Goal: Information Seeking & Learning: Learn about a topic

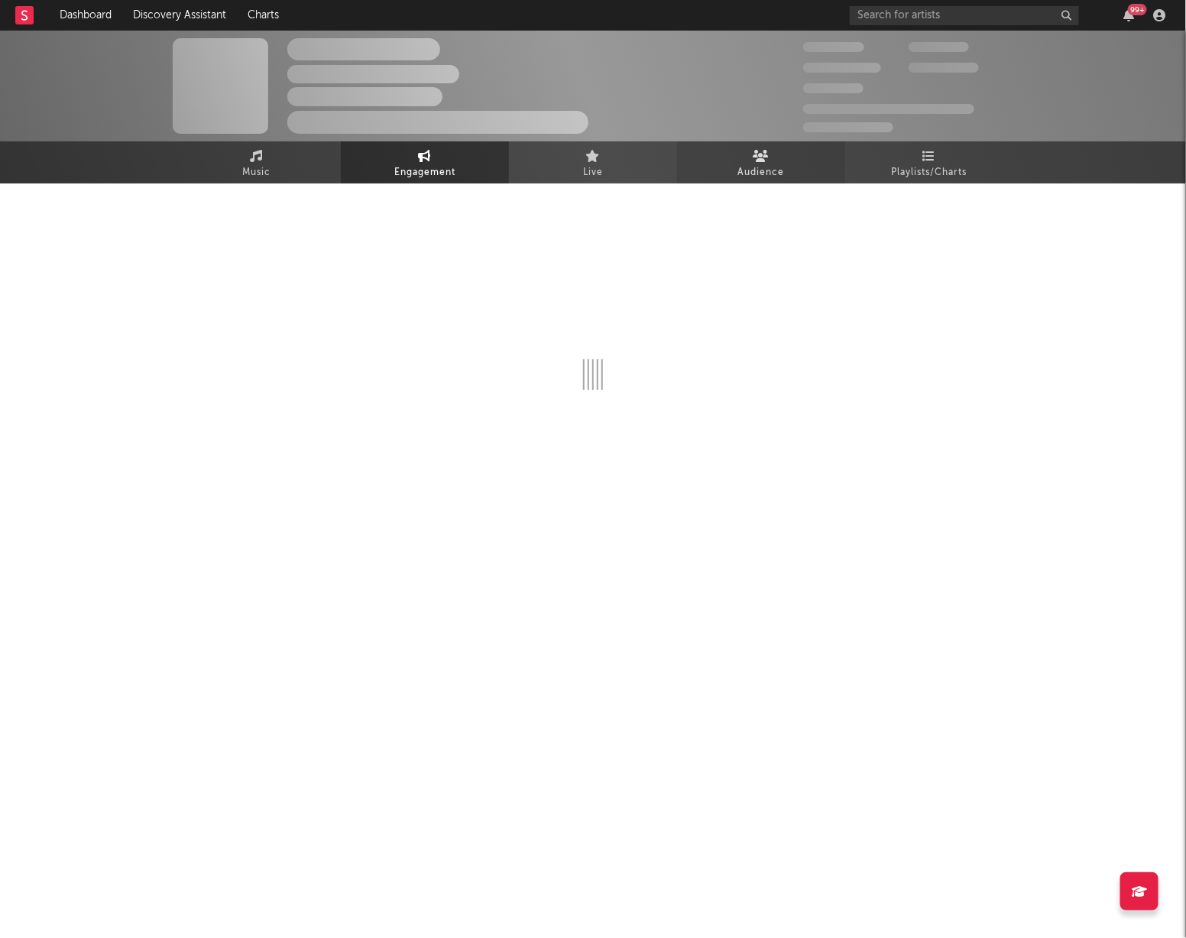
select select "1w"
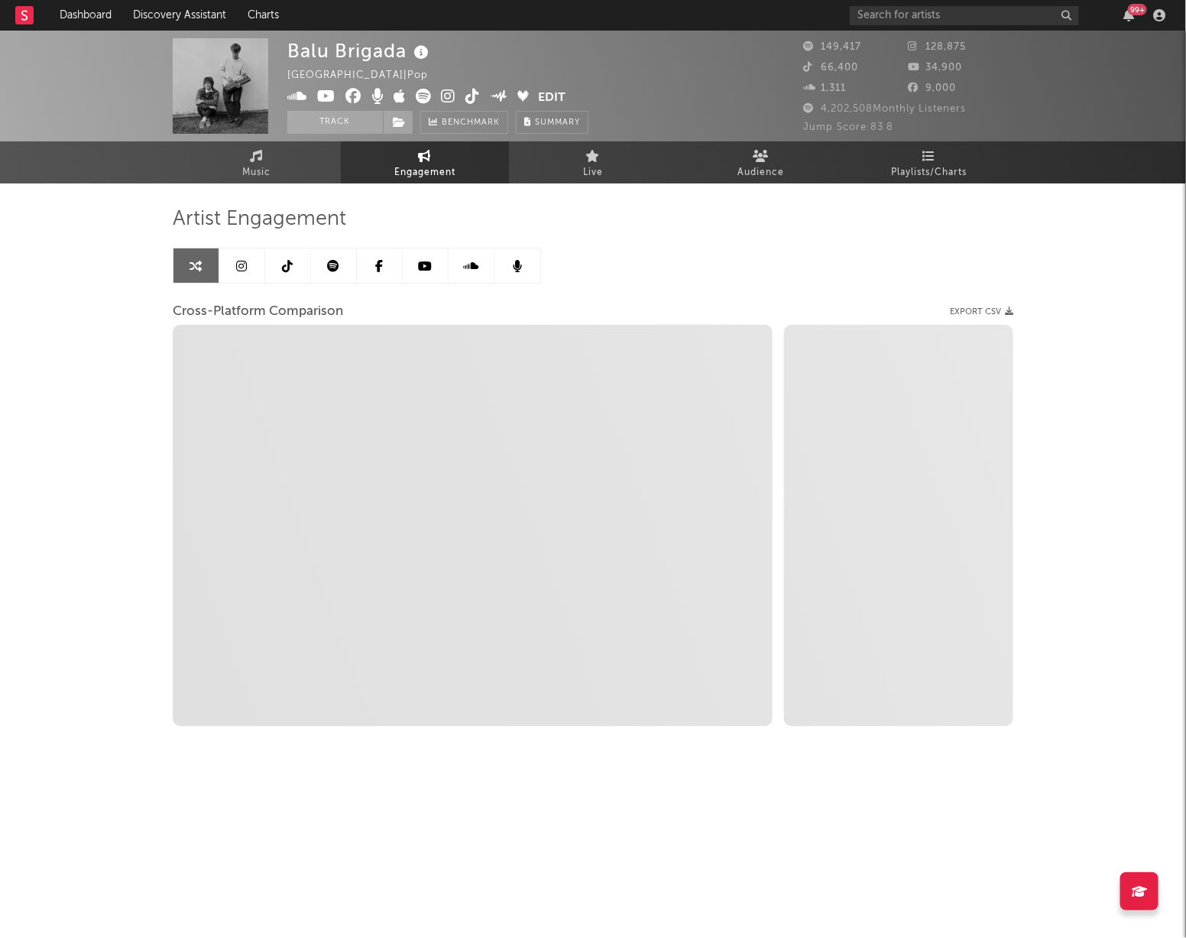
click at [918, 5] on div "99 +" at bounding box center [1010, 15] width 321 height 31
click at [919, 18] on input "text" at bounding box center [964, 15] width 229 height 19
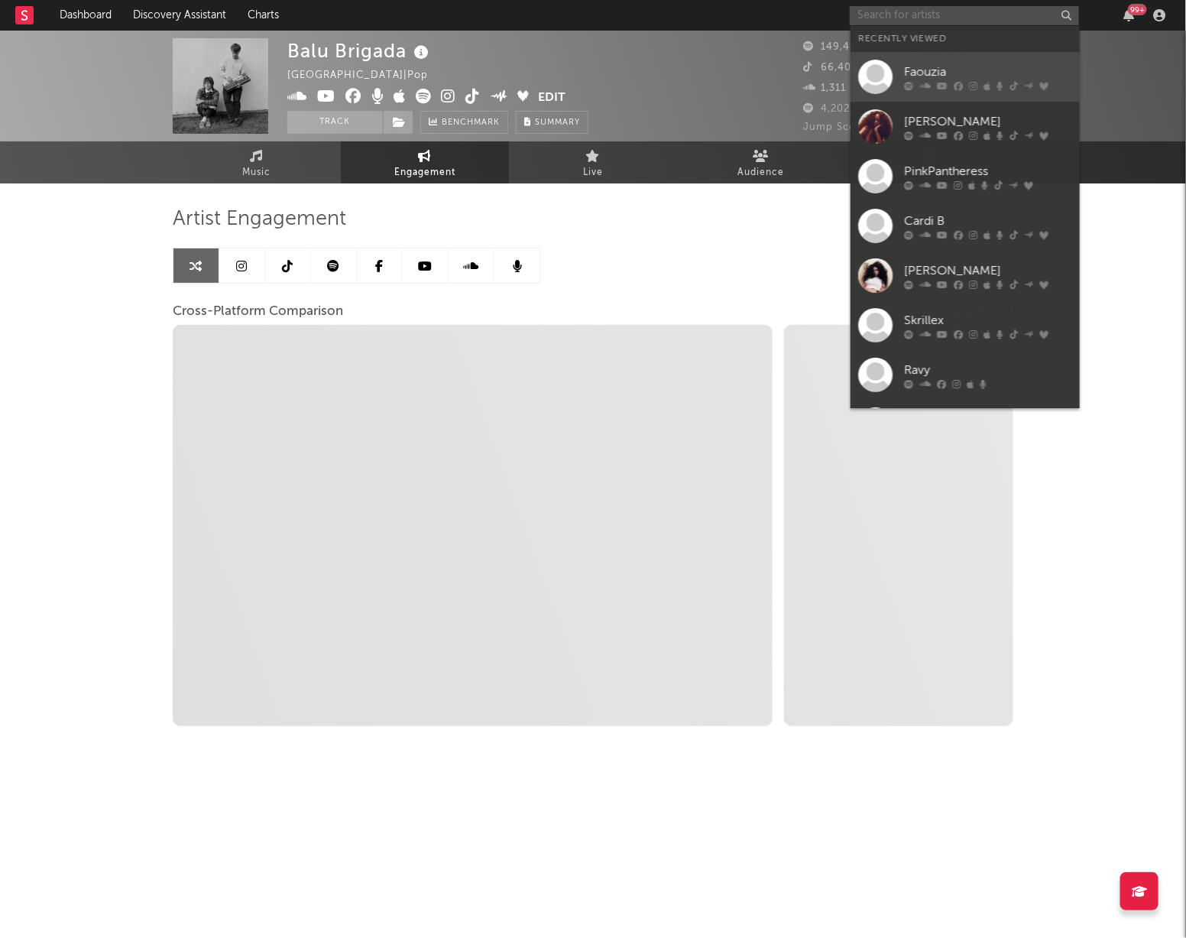
select select "1m"
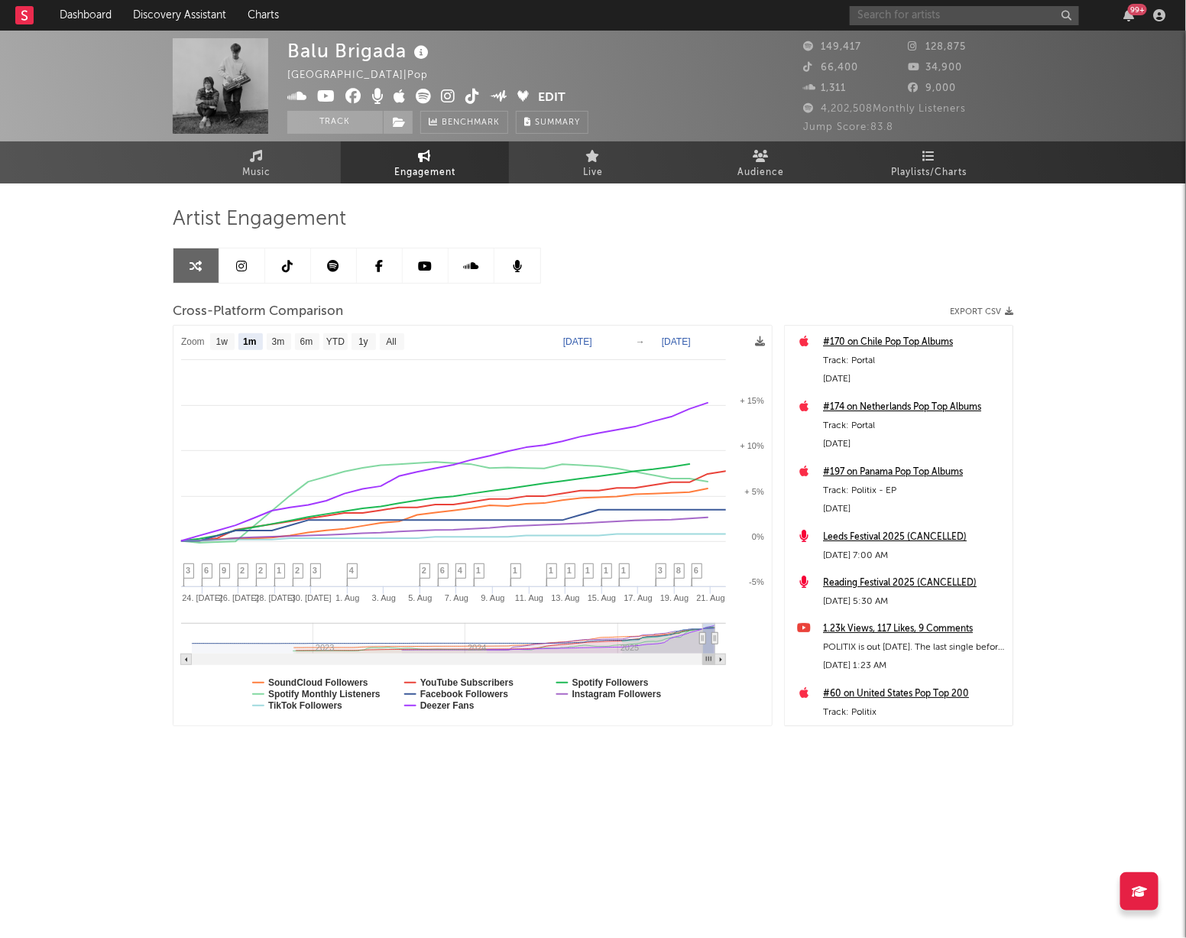
click at [917, 22] on input "text" at bounding box center [964, 15] width 229 height 19
type input "faouzia"
select select "1m"
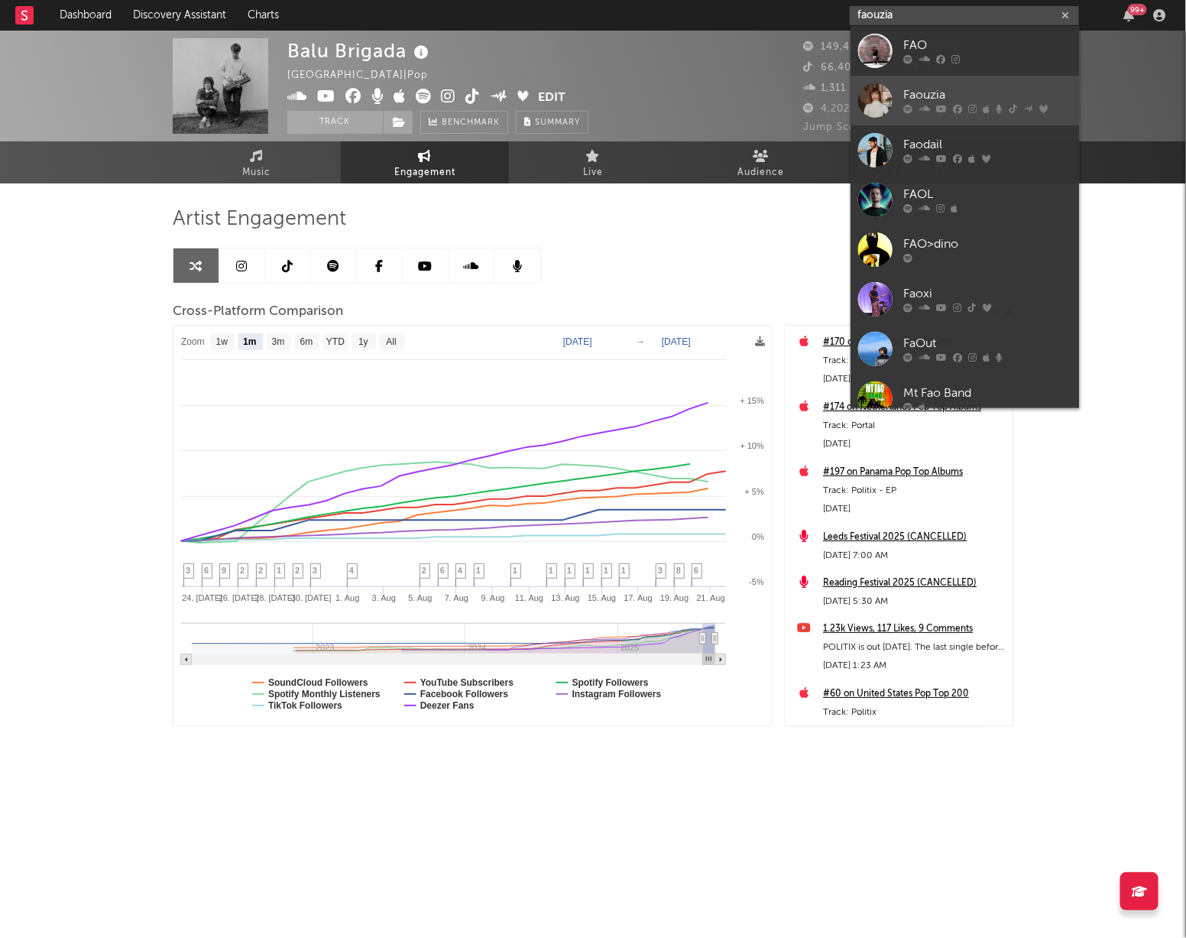
type input "faouzia"
click at [925, 89] on div "Faouzia" at bounding box center [988, 95] width 168 height 18
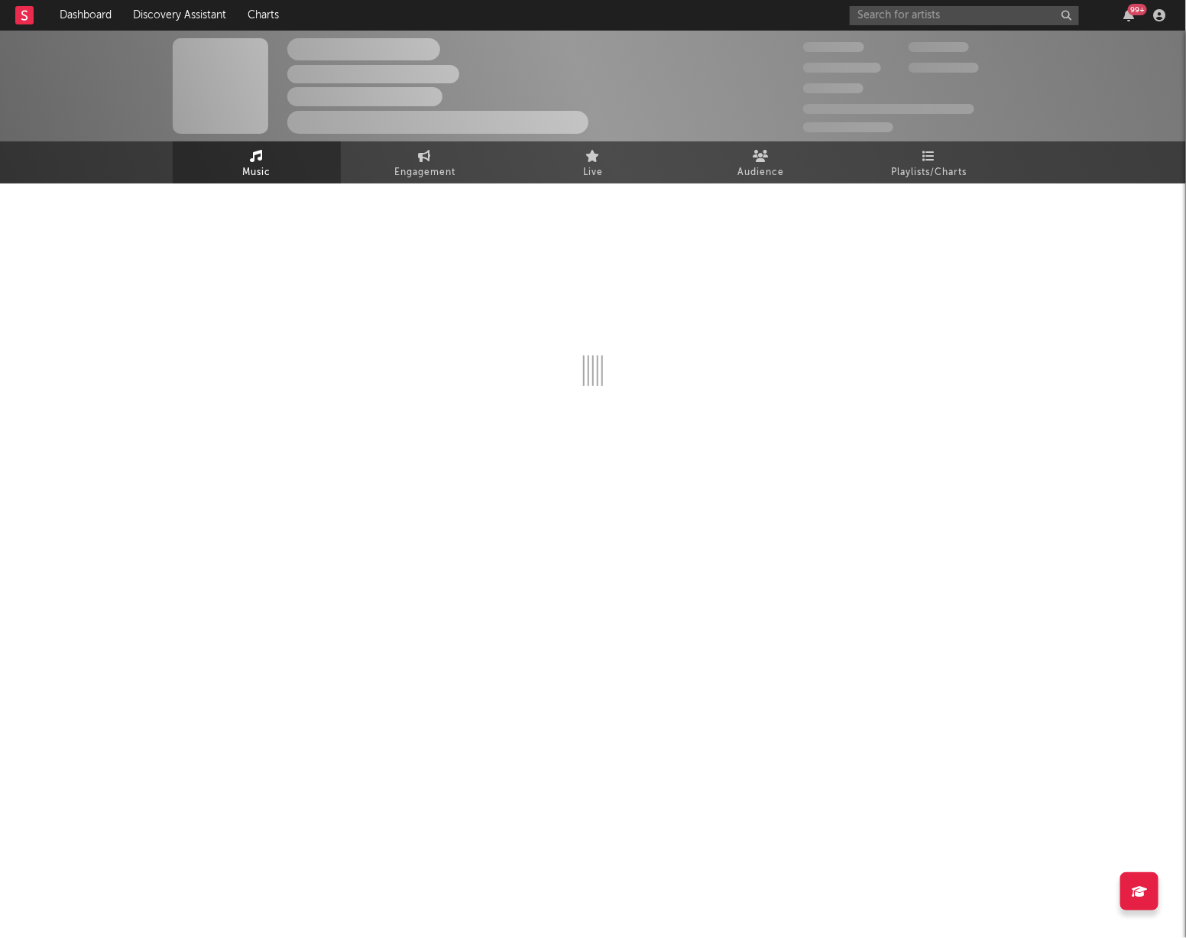
select select "6m"
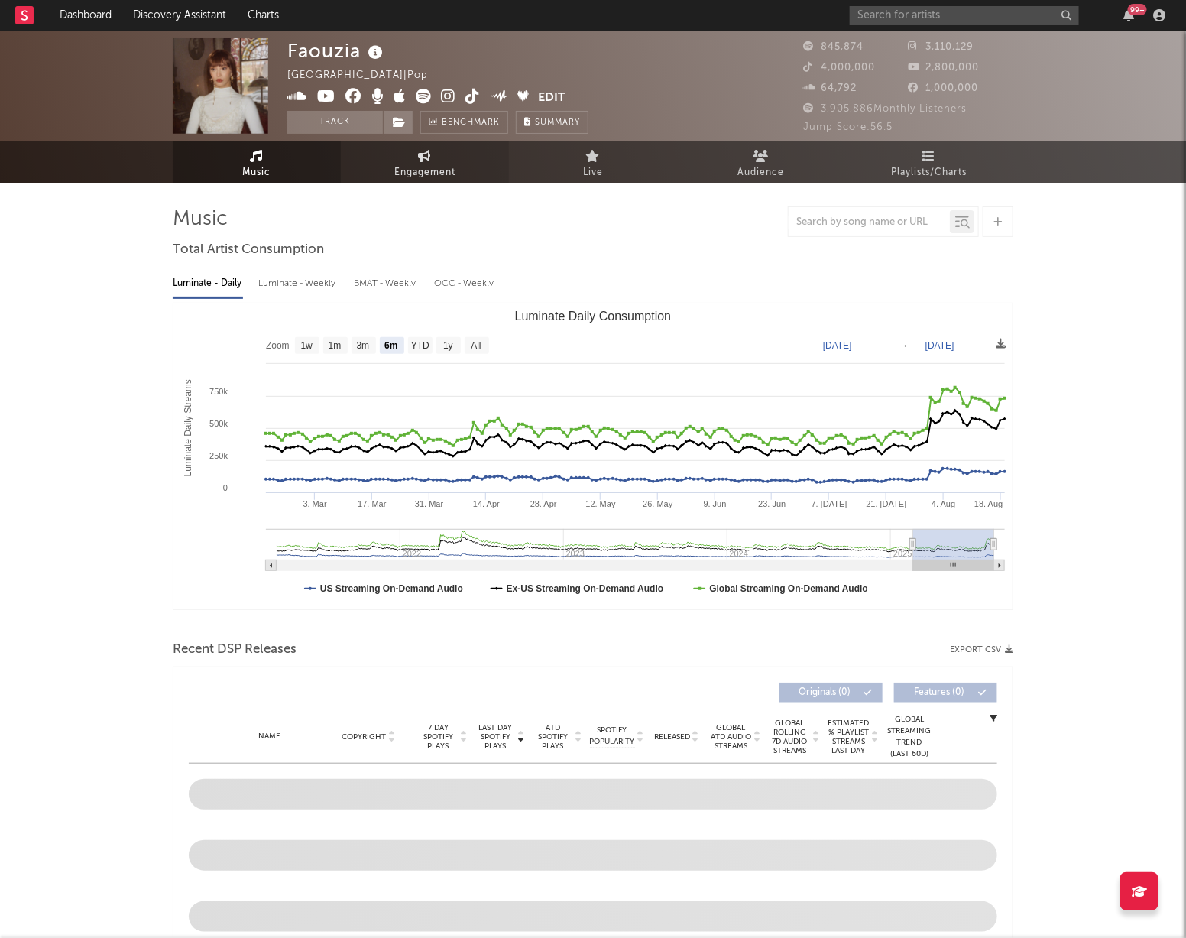
click at [422, 164] on span "Engagement" at bounding box center [424, 173] width 61 height 18
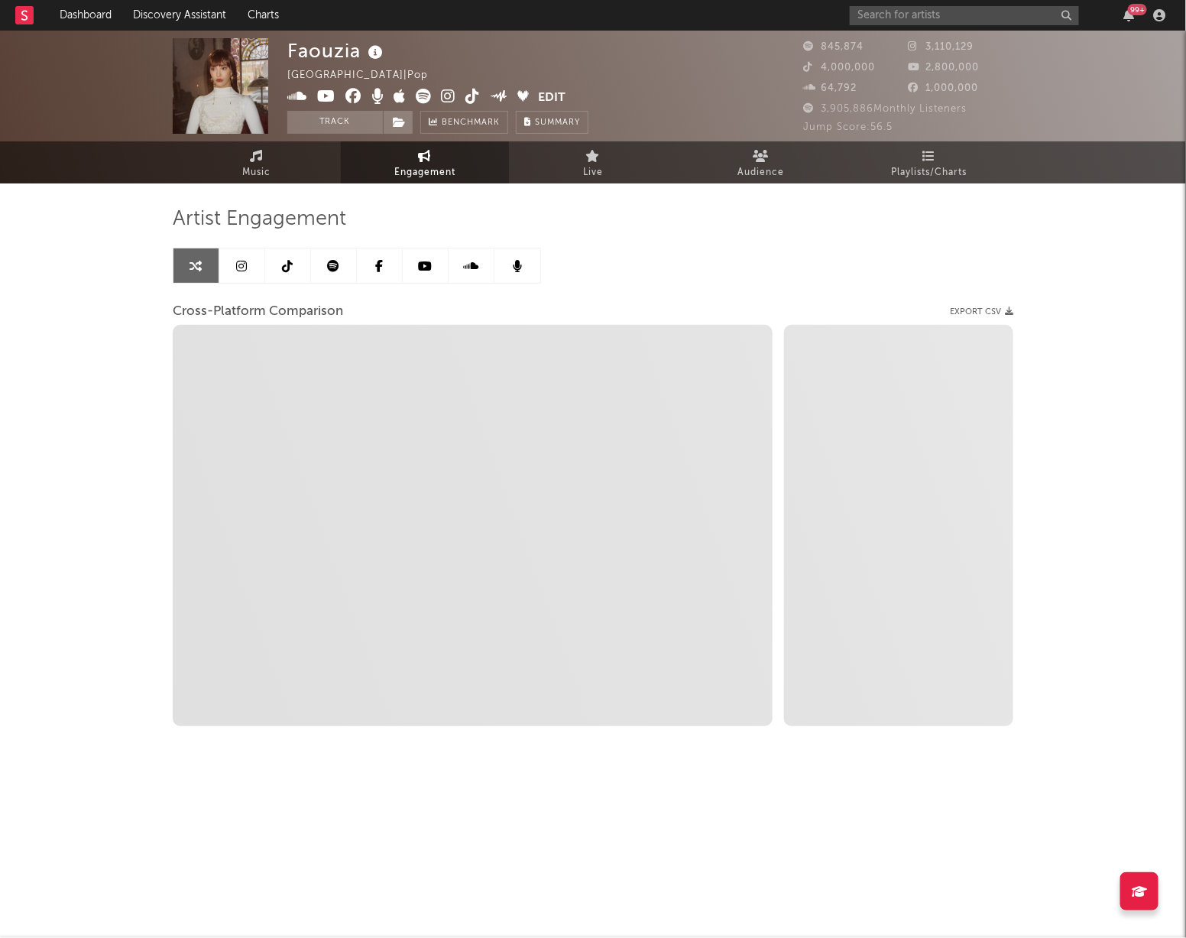
select select "1w"
select select "1m"
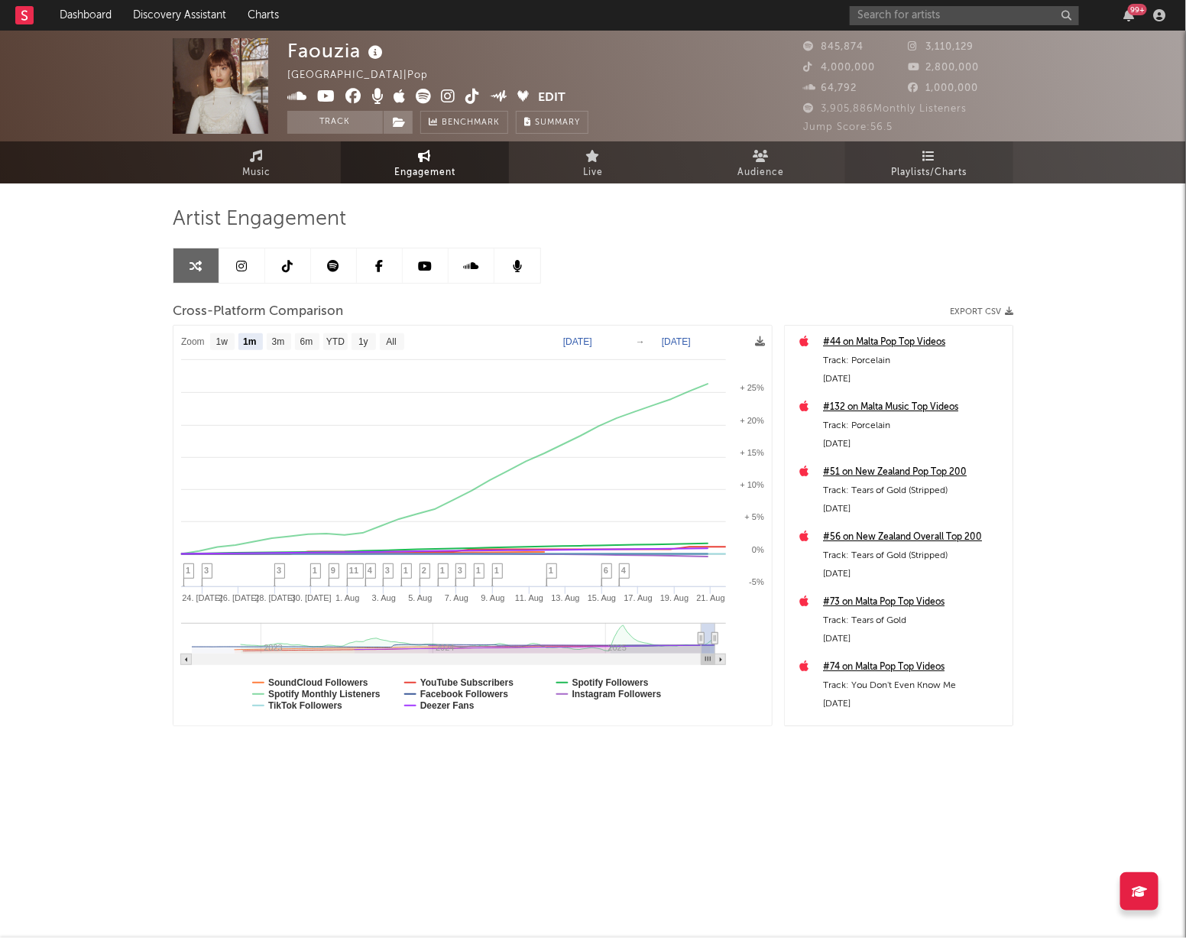
click at [927, 174] on span "Playlists/Charts" at bounding box center [930, 173] width 76 height 18
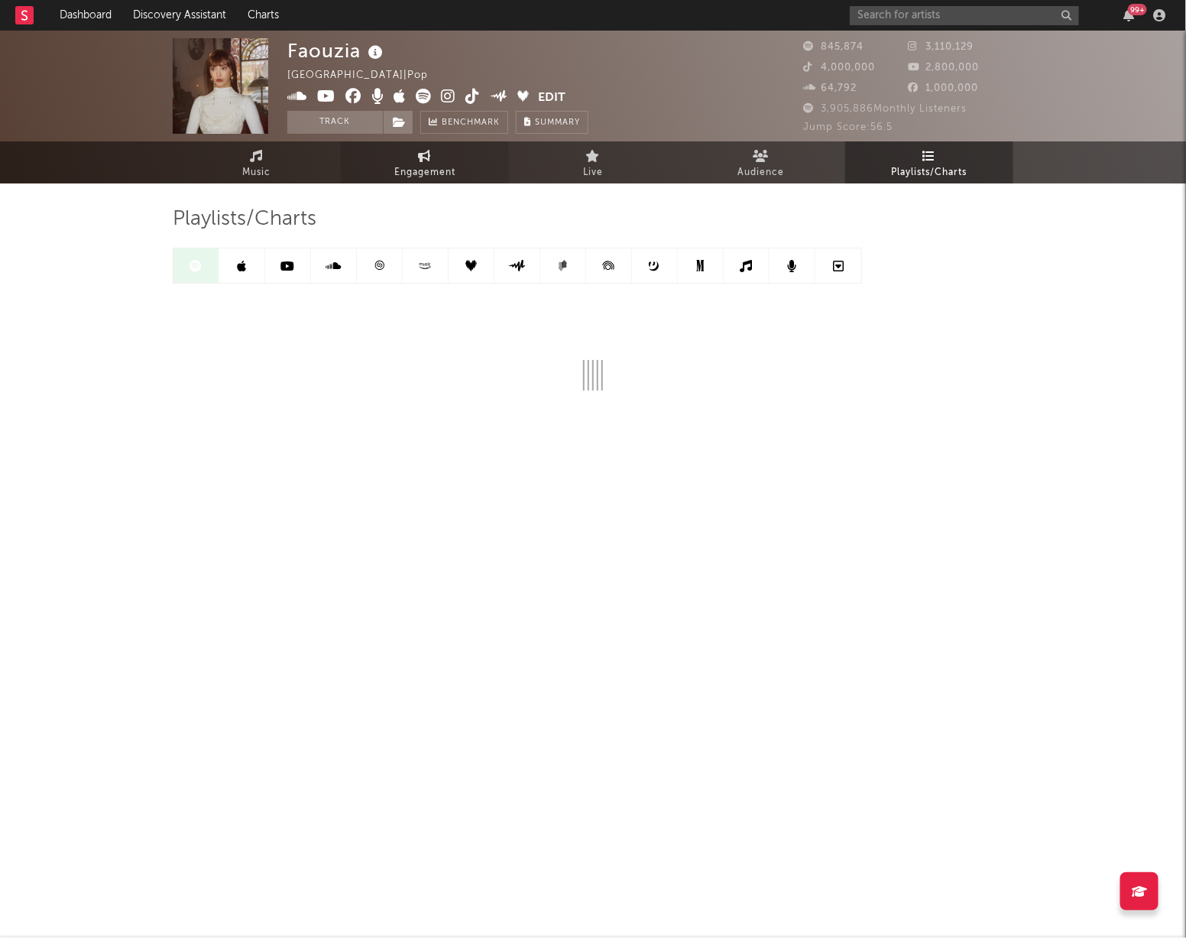
click at [412, 166] on span "Engagement" at bounding box center [424, 173] width 61 height 18
select select "1w"
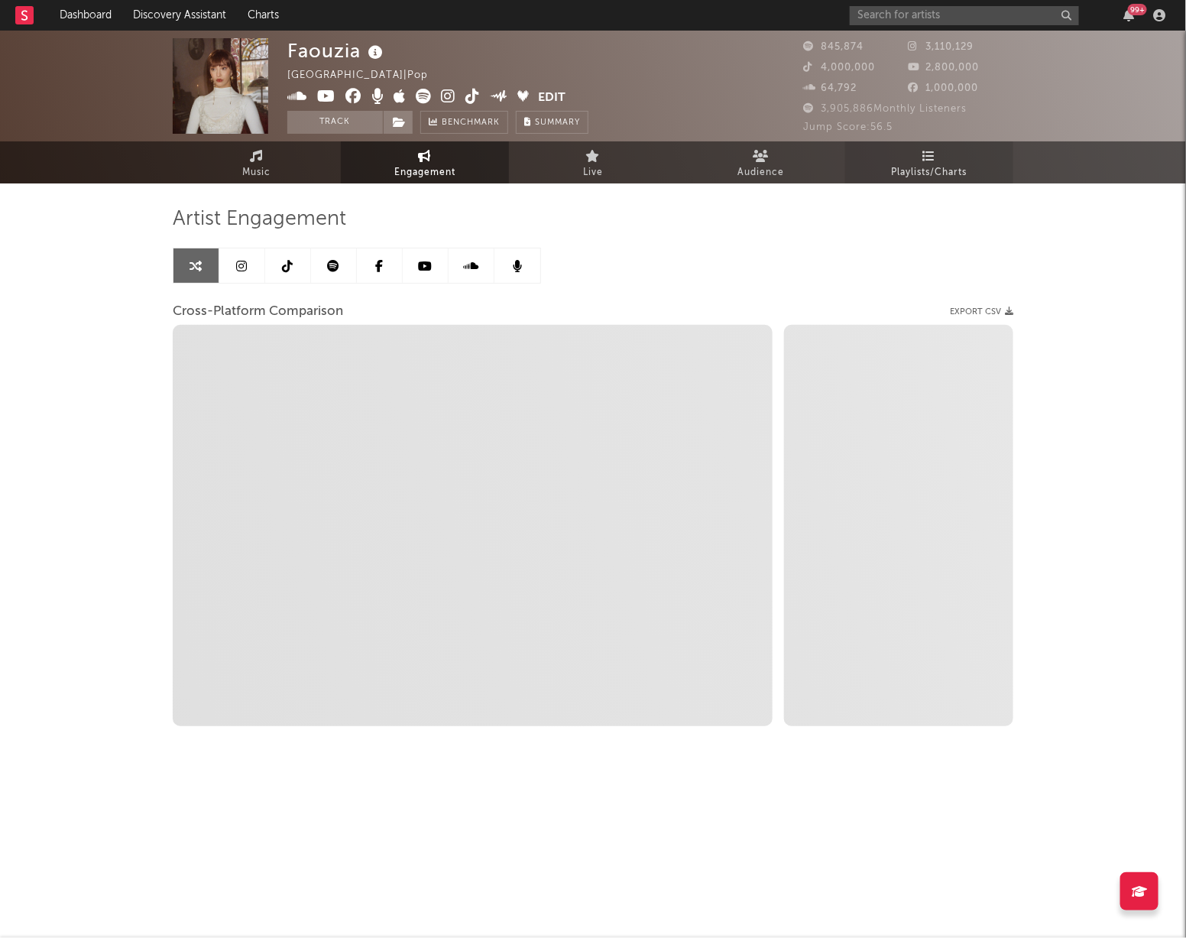
click at [967, 143] on link "Playlists/Charts" at bounding box center [929, 162] width 168 height 42
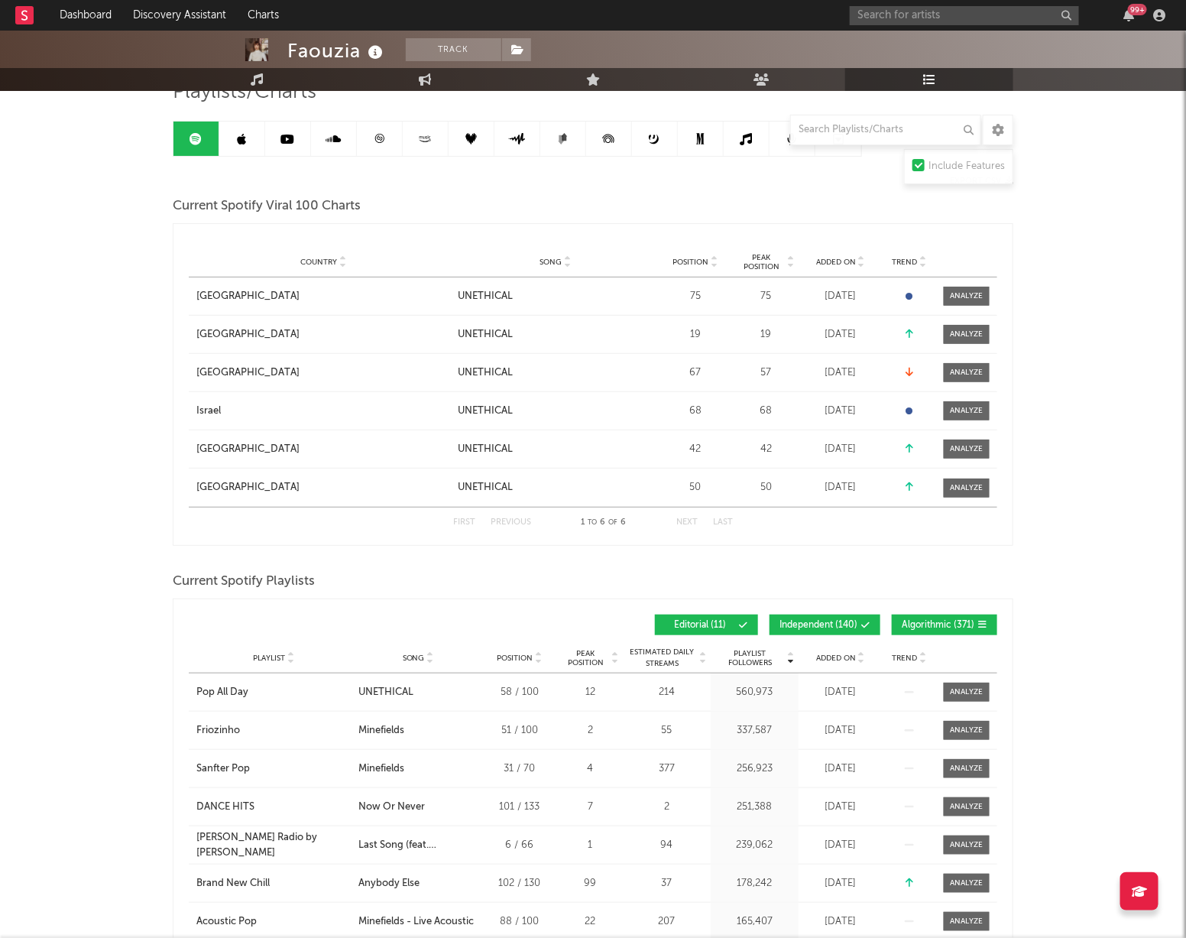
scroll to position [156, 0]
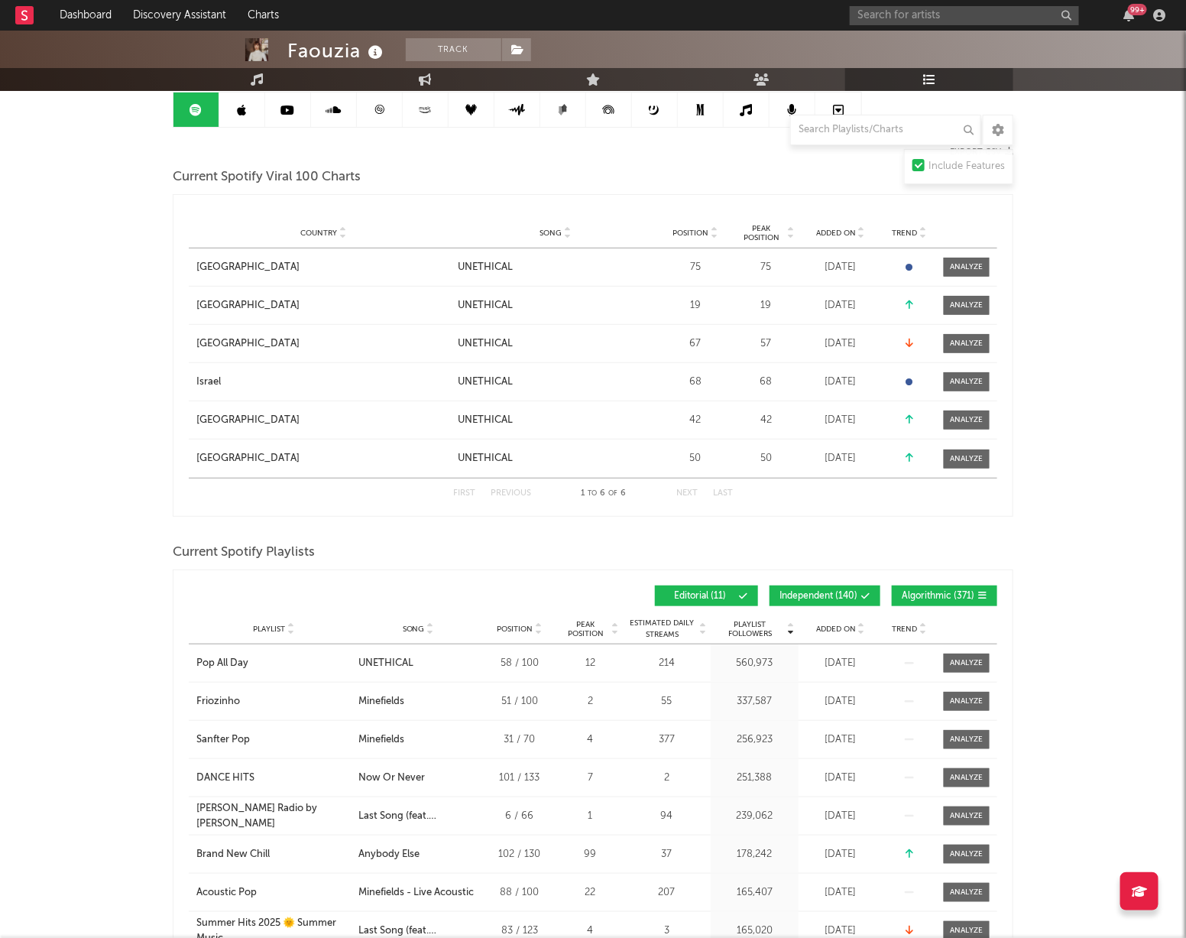
click at [837, 634] on div "Playlist City Song Position Peak Position Estimated Daily Streams Playlist Foll…" at bounding box center [593, 629] width 808 height 31
click at [839, 631] on span "Added On" at bounding box center [836, 628] width 40 height 9
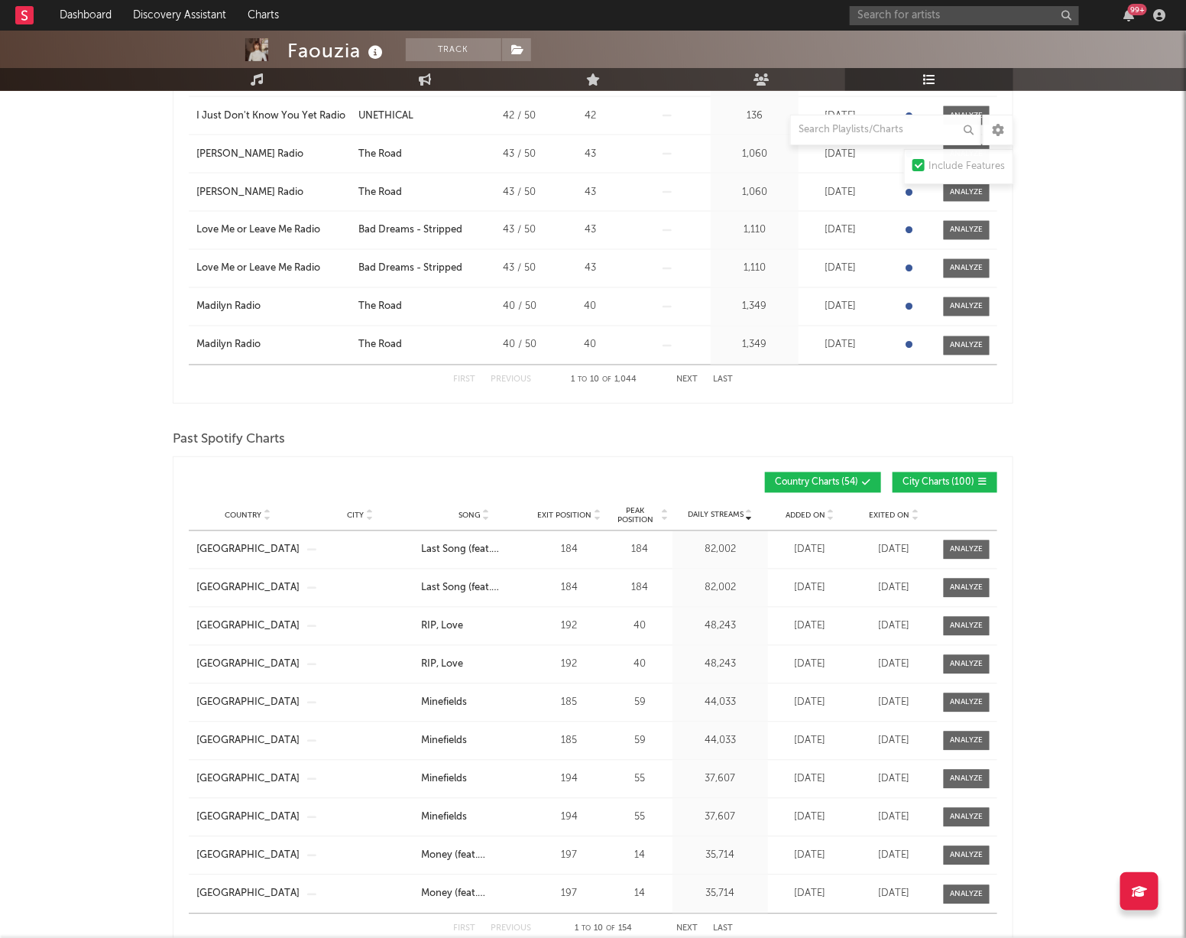
scroll to position [973, 0]
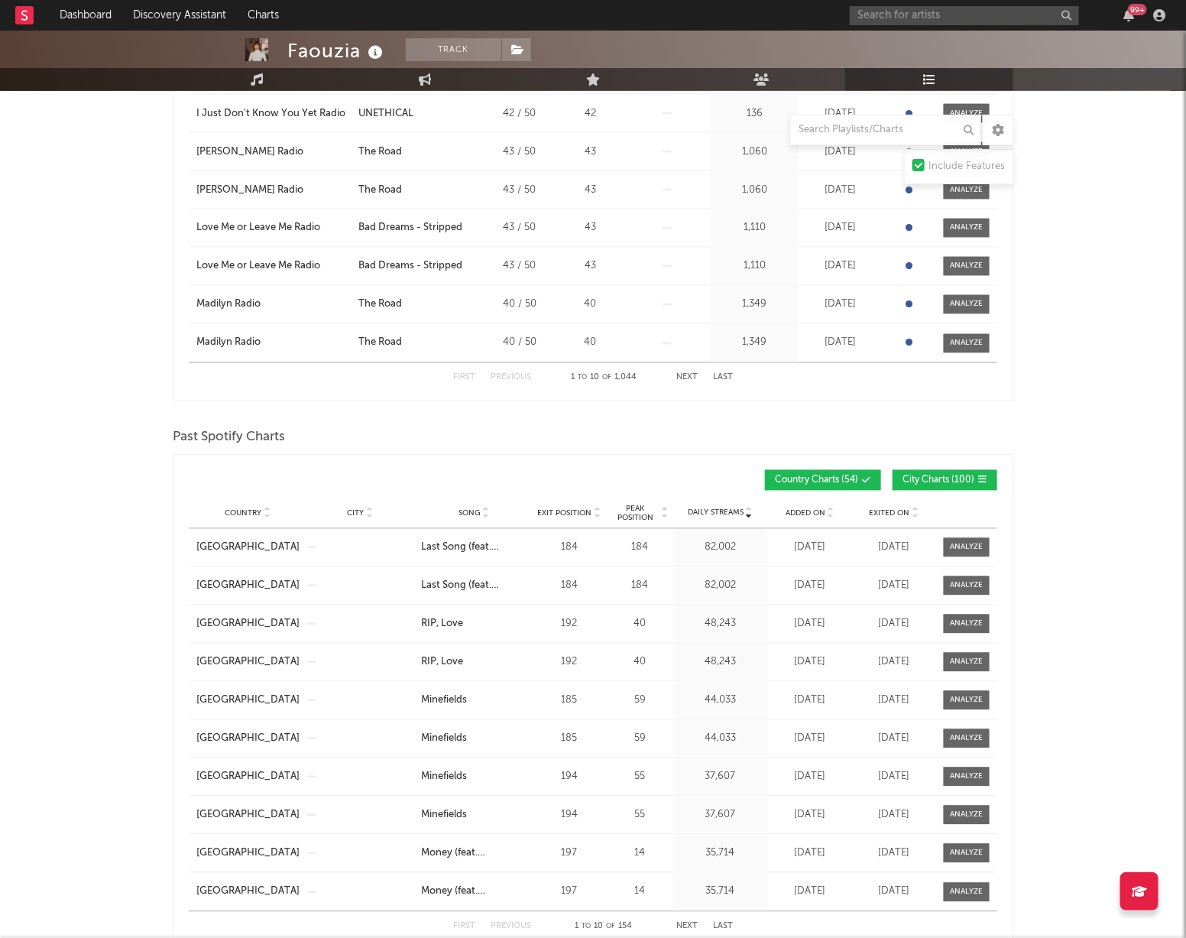
click at [815, 518] on div "Country City Song Exit Position Peak Position Estimated Daily Streams Playlist …" at bounding box center [593, 513] width 808 height 31
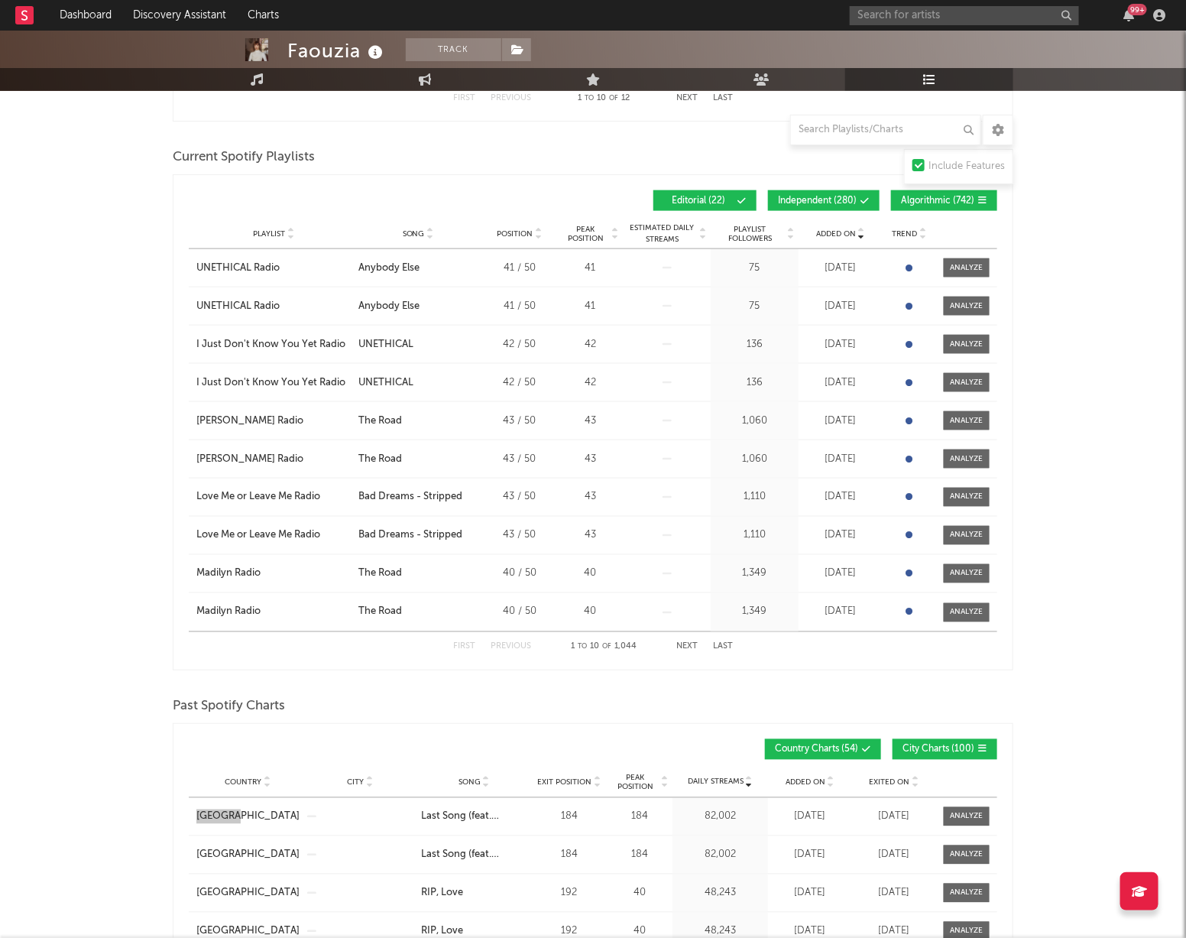
scroll to position [1071, 0]
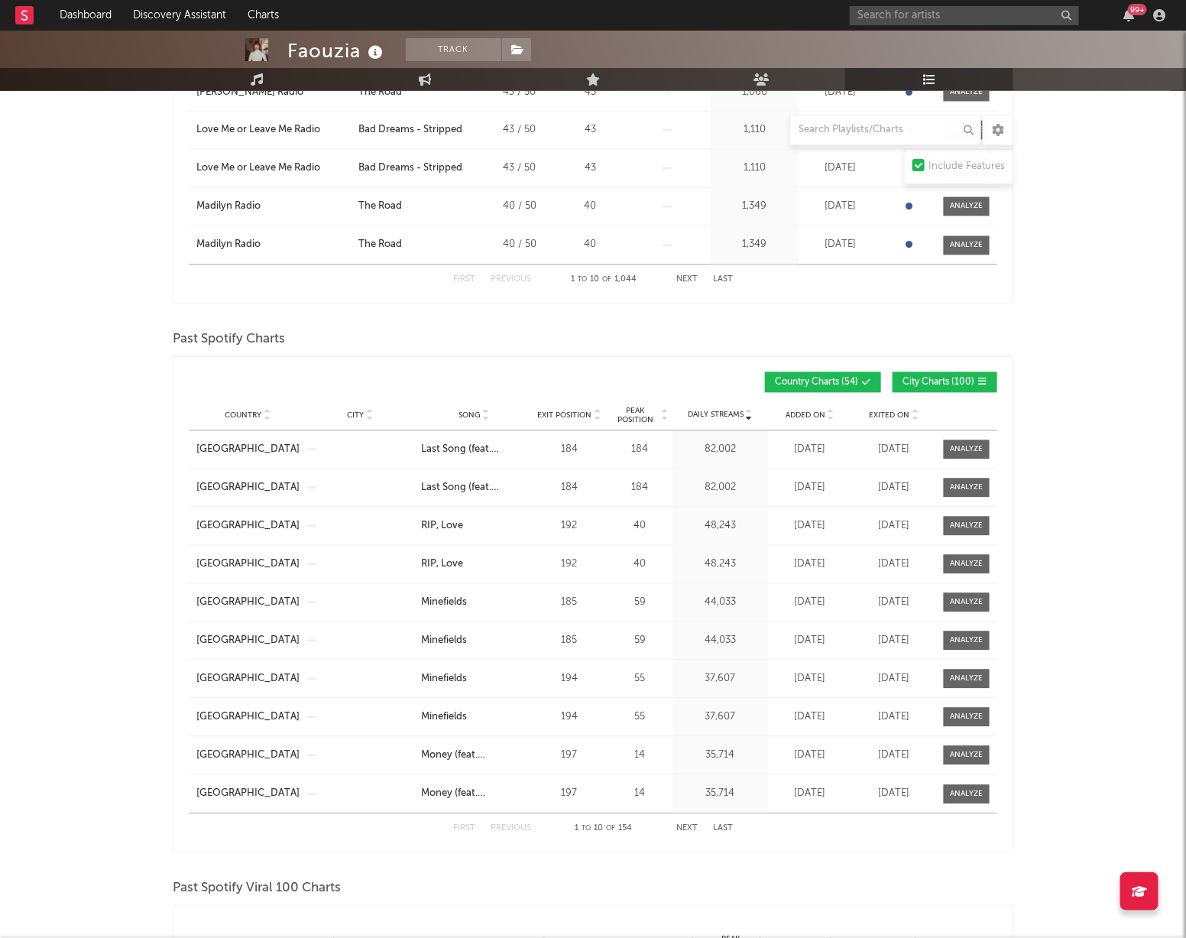
click at [815, 406] on div "Country City Song Exit Position Peak Position Estimated Daily Streams Playlist …" at bounding box center [593, 415] width 808 height 31
click at [813, 416] on span "Added On" at bounding box center [806, 415] width 40 height 9
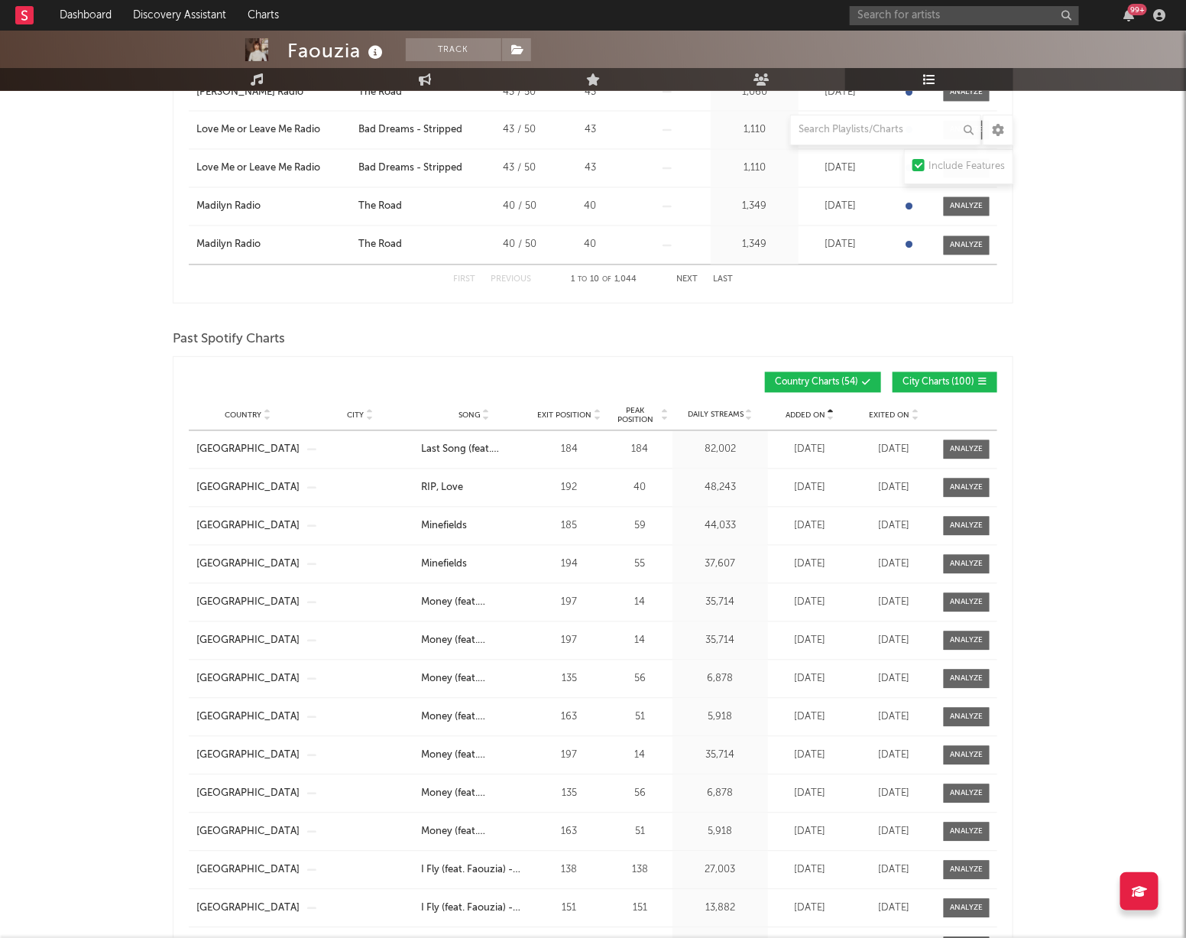
click at [813, 416] on span "Added On" at bounding box center [806, 415] width 40 height 9
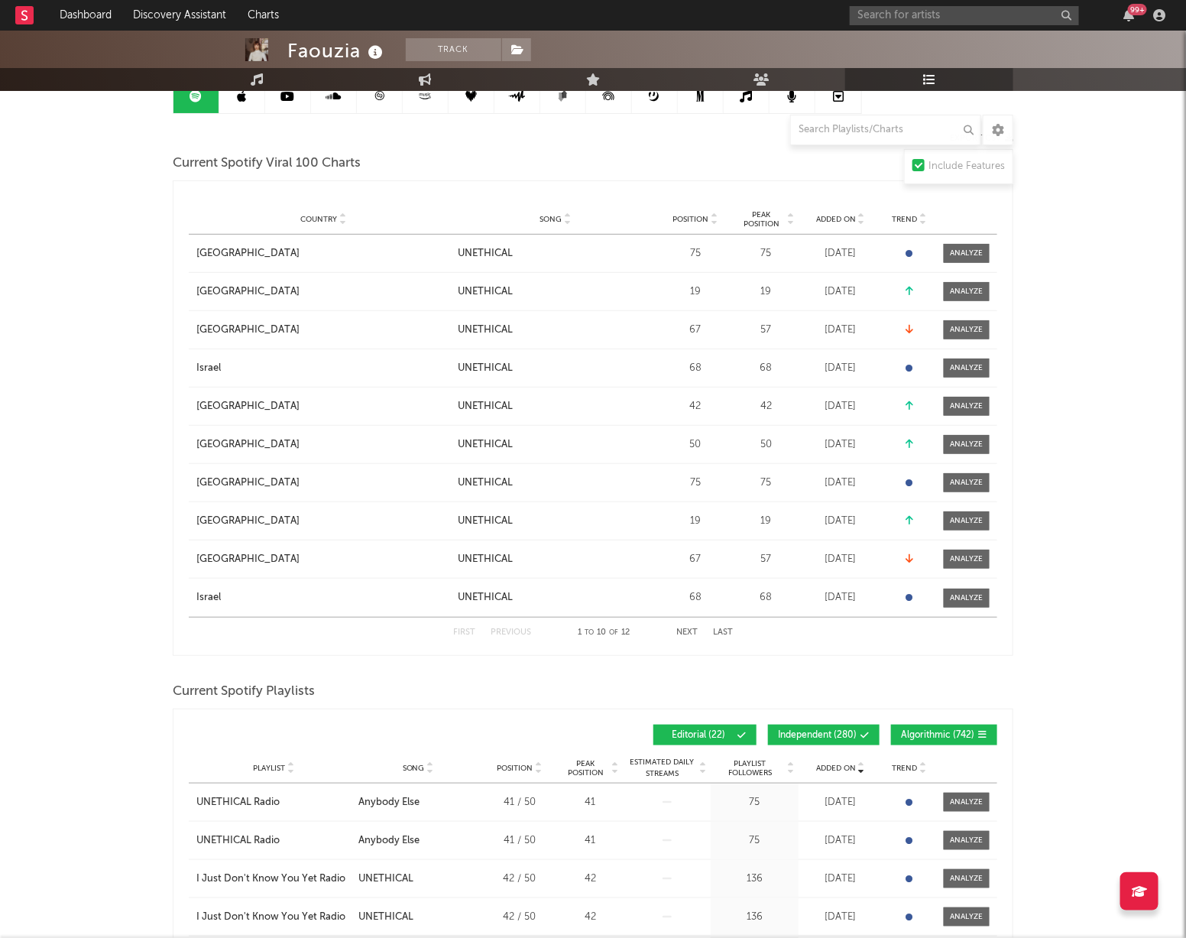
scroll to position [0, 0]
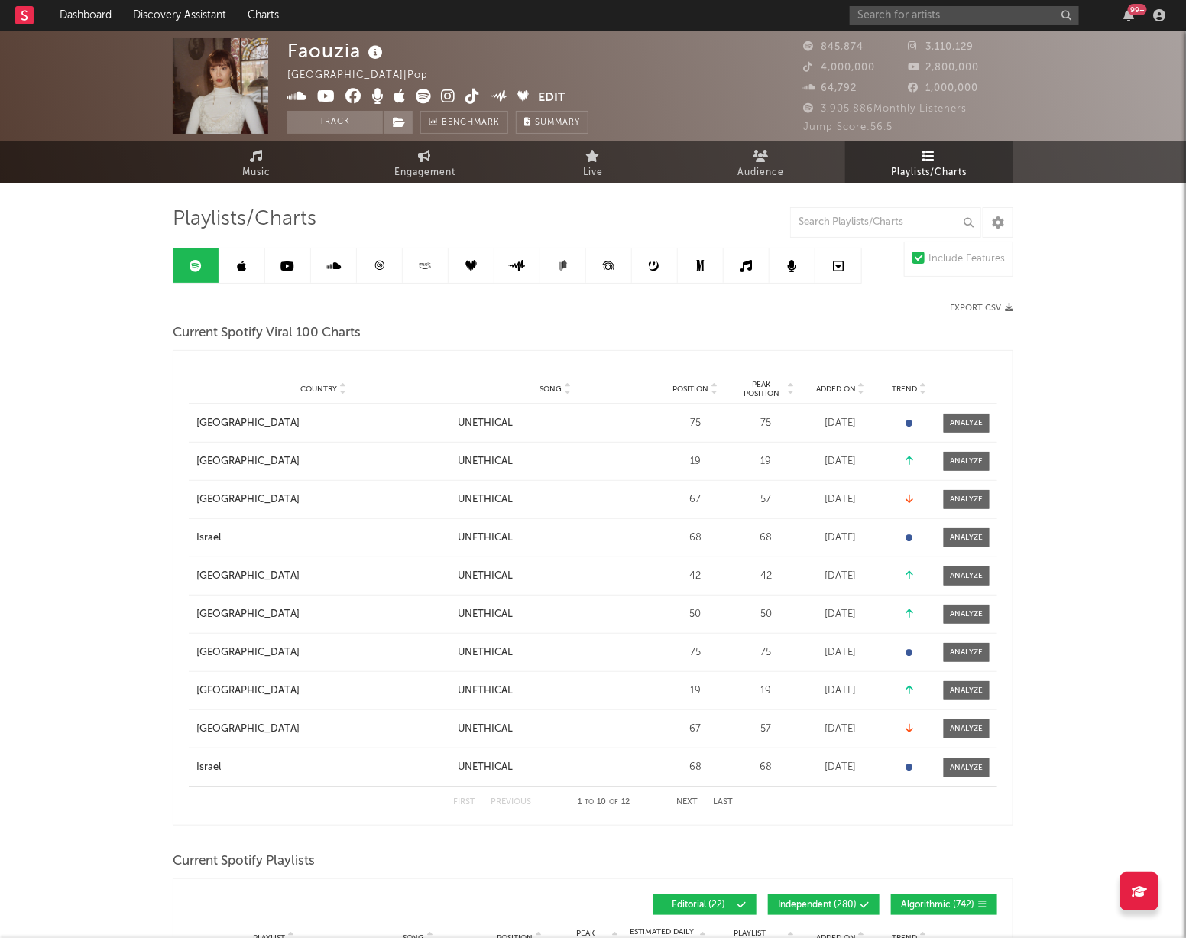
click at [828, 387] on span "Added On" at bounding box center [836, 388] width 40 height 9
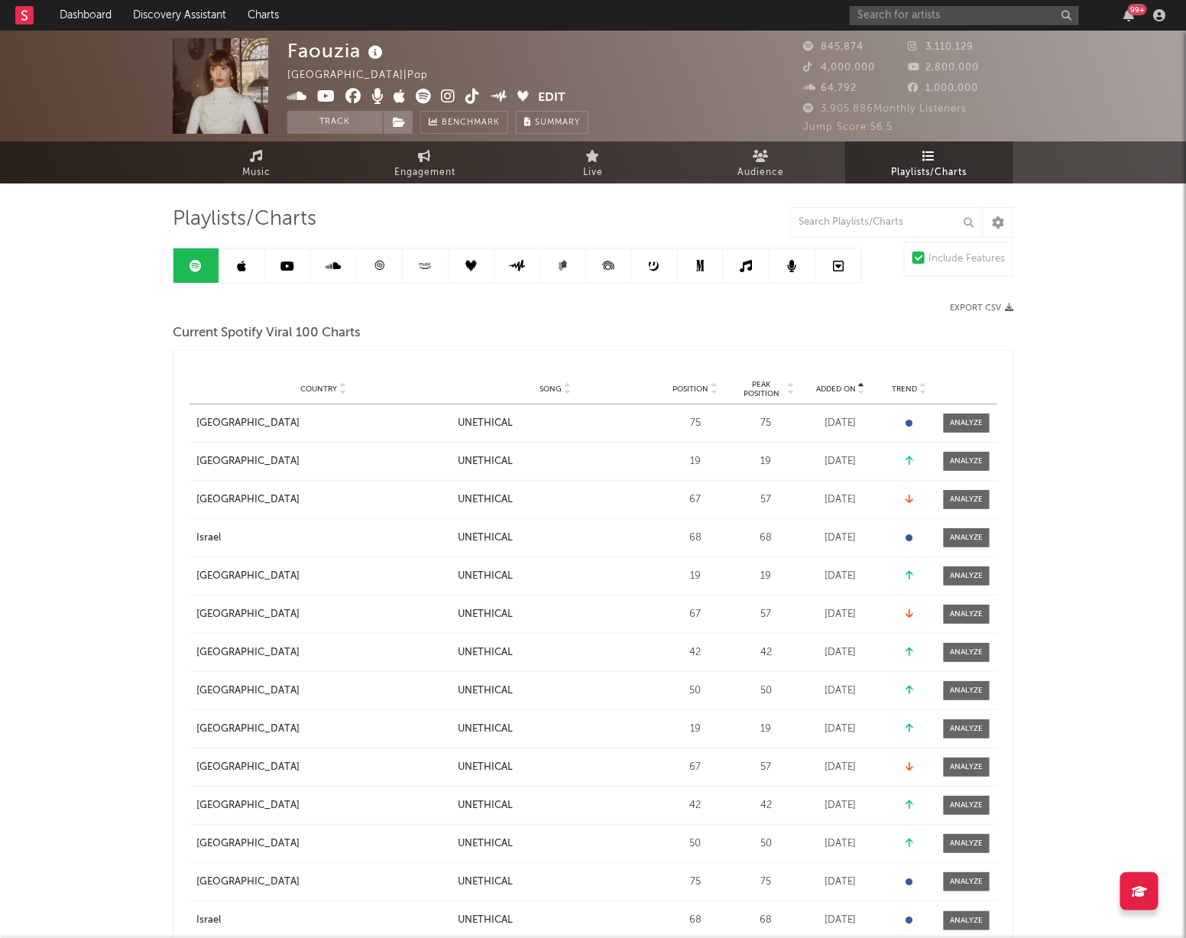
click at [828, 387] on span "Added On" at bounding box center [836, 388] width 40 height 9
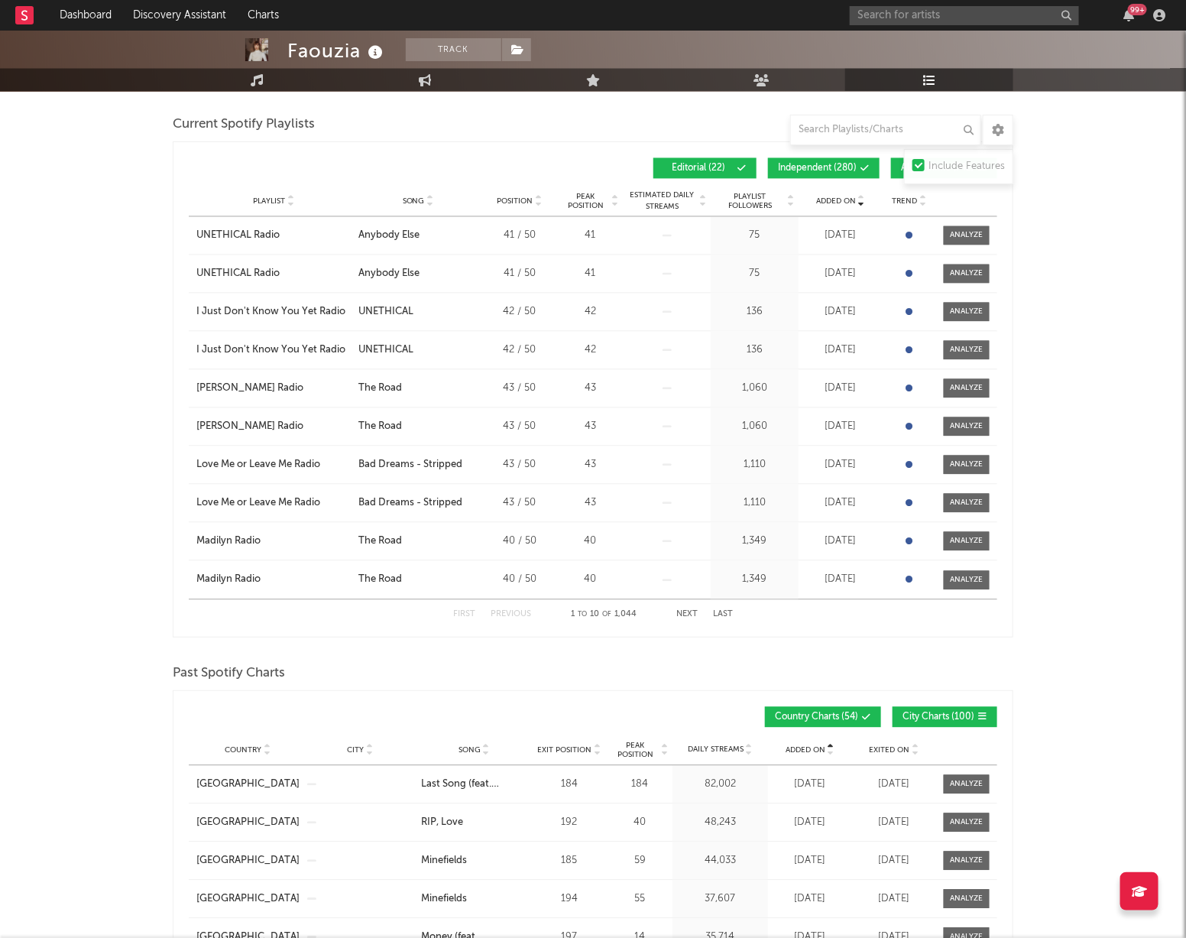
scroll to position [1036, 0]
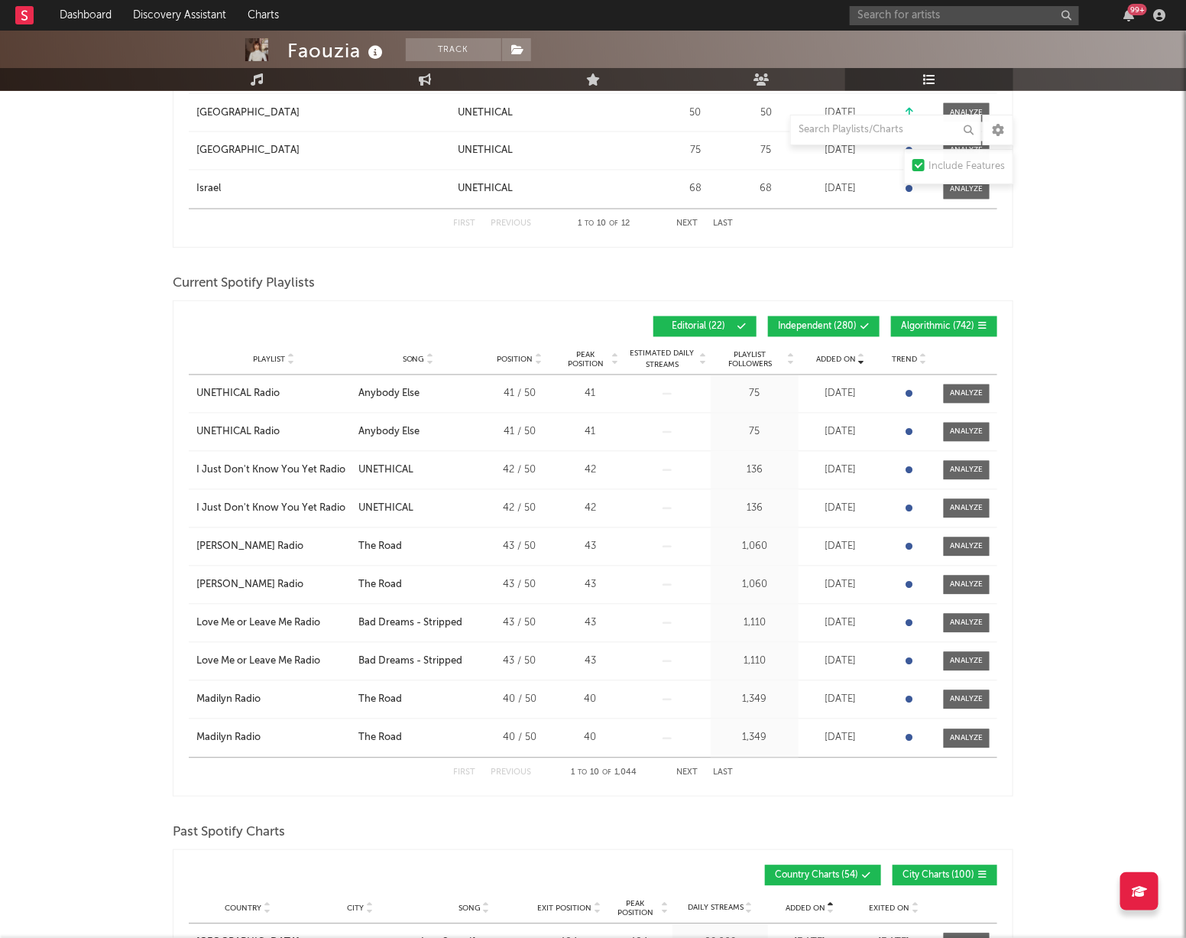
click at [841, 356] on span "Added On" at bounding box center [836, 359] width 40 height 9
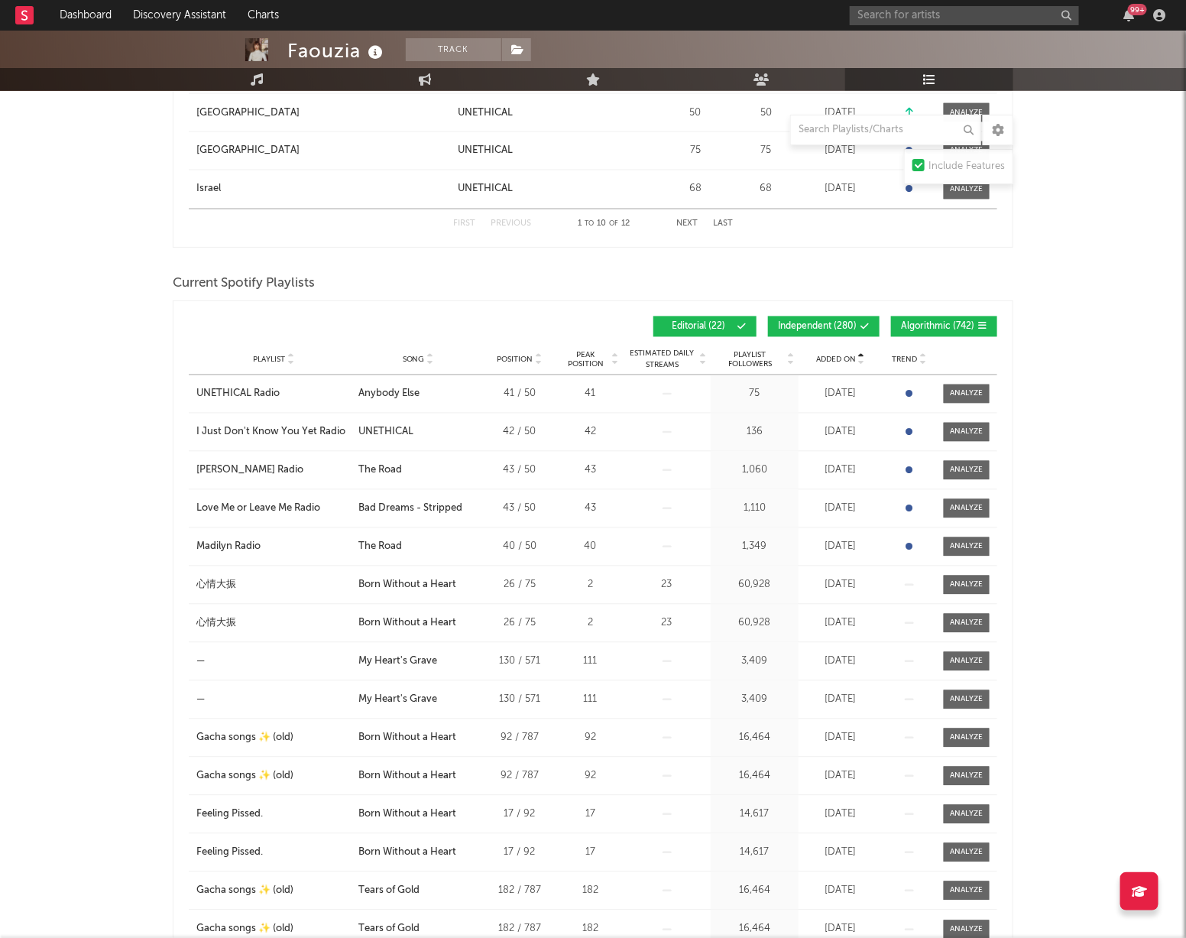
click at [841, 356] on span "Added On" at bounding box center [836, 359] width 40 height 9
